Goal: Navigation & Orientation: Find specific page/section

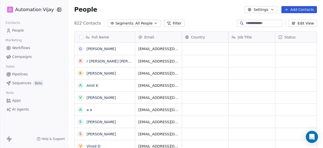
scroll to position [126, 251]
